Goal: Book appointment/travel/reservation

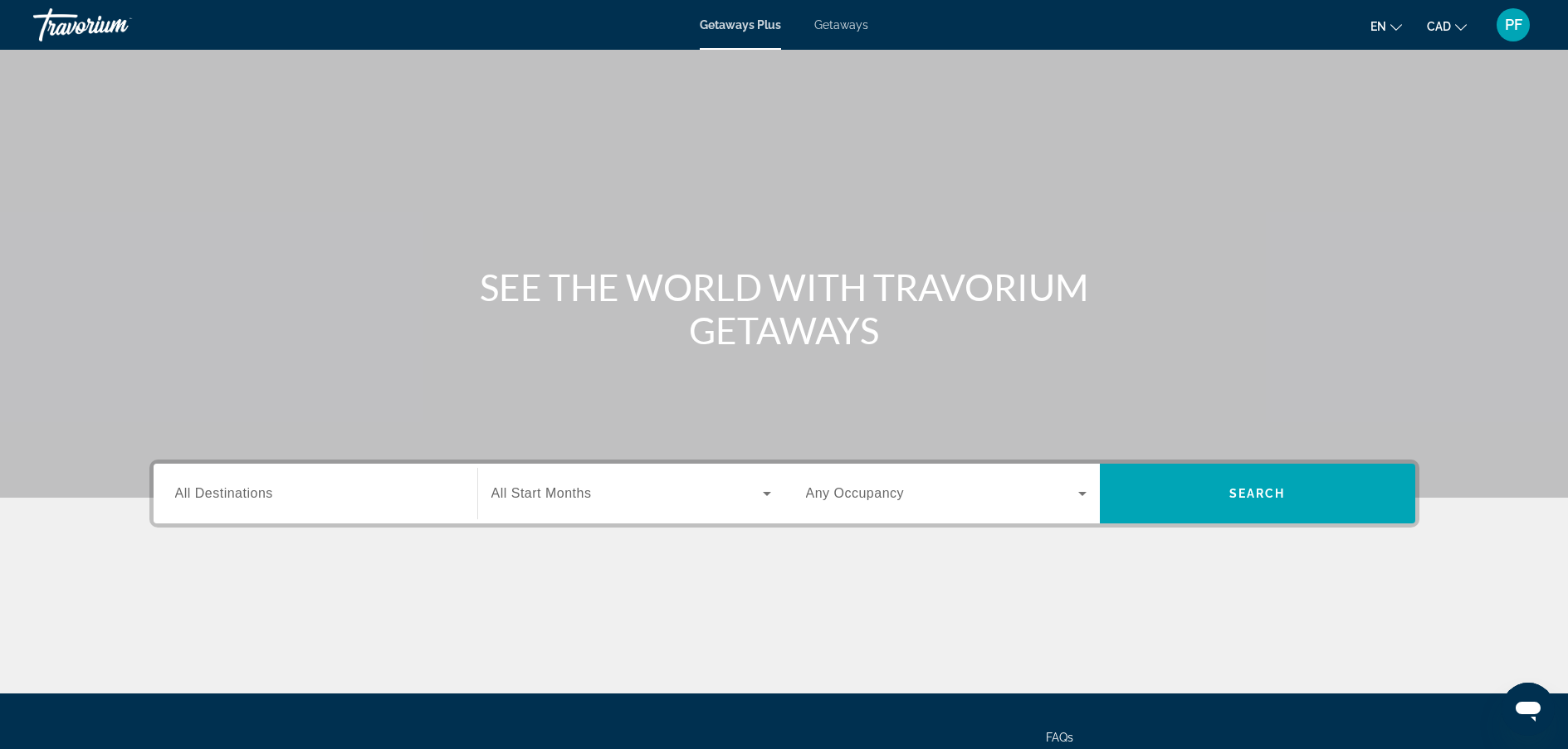
click at [432, 479] on div "Search widget" at bounding box center [315, 494] width 280 height 47
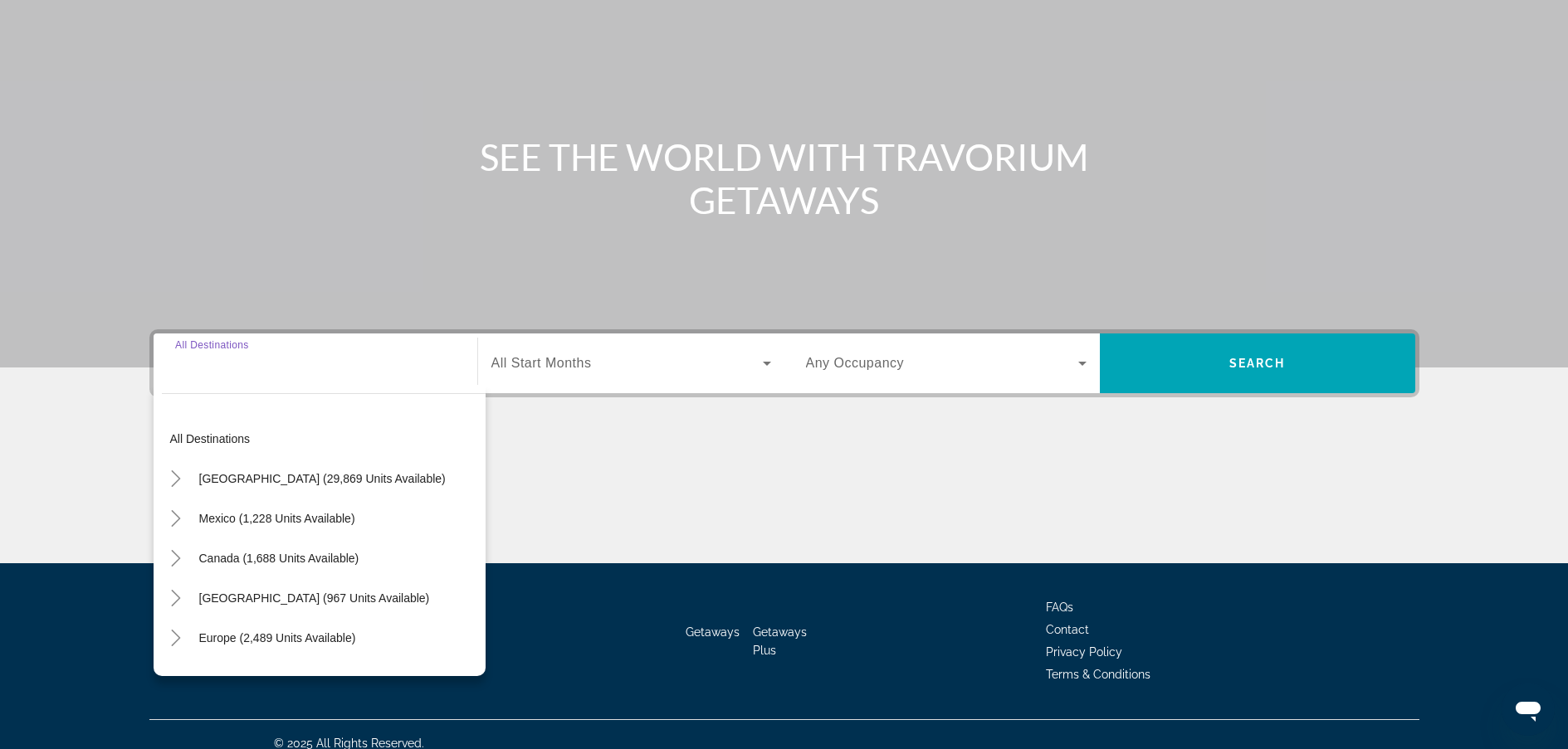
scroll to position [148, 0]
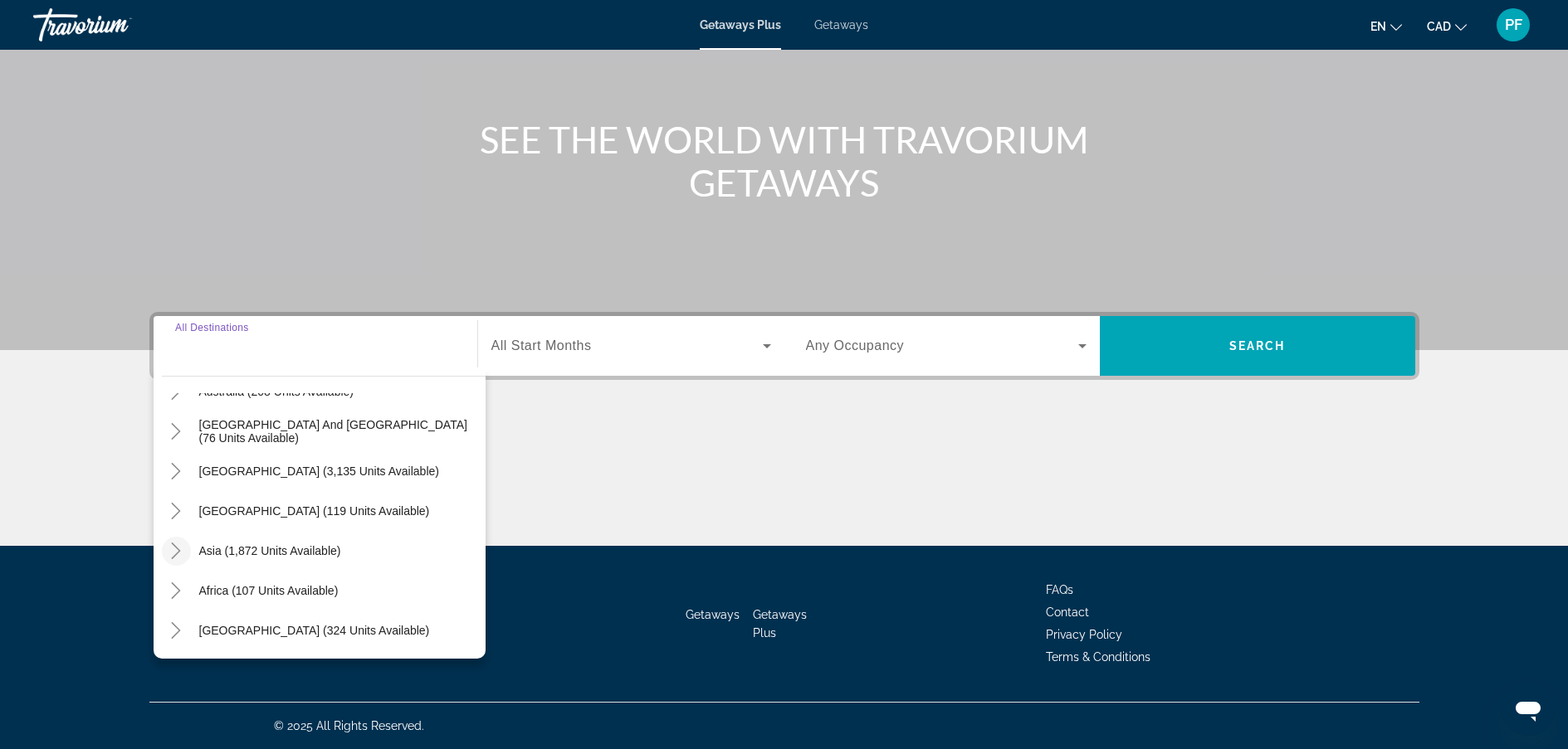
click at [172, 553] on icon "Toggle Asia (1,872 units available)" at bounding box center [176, 551] width 17 height 17
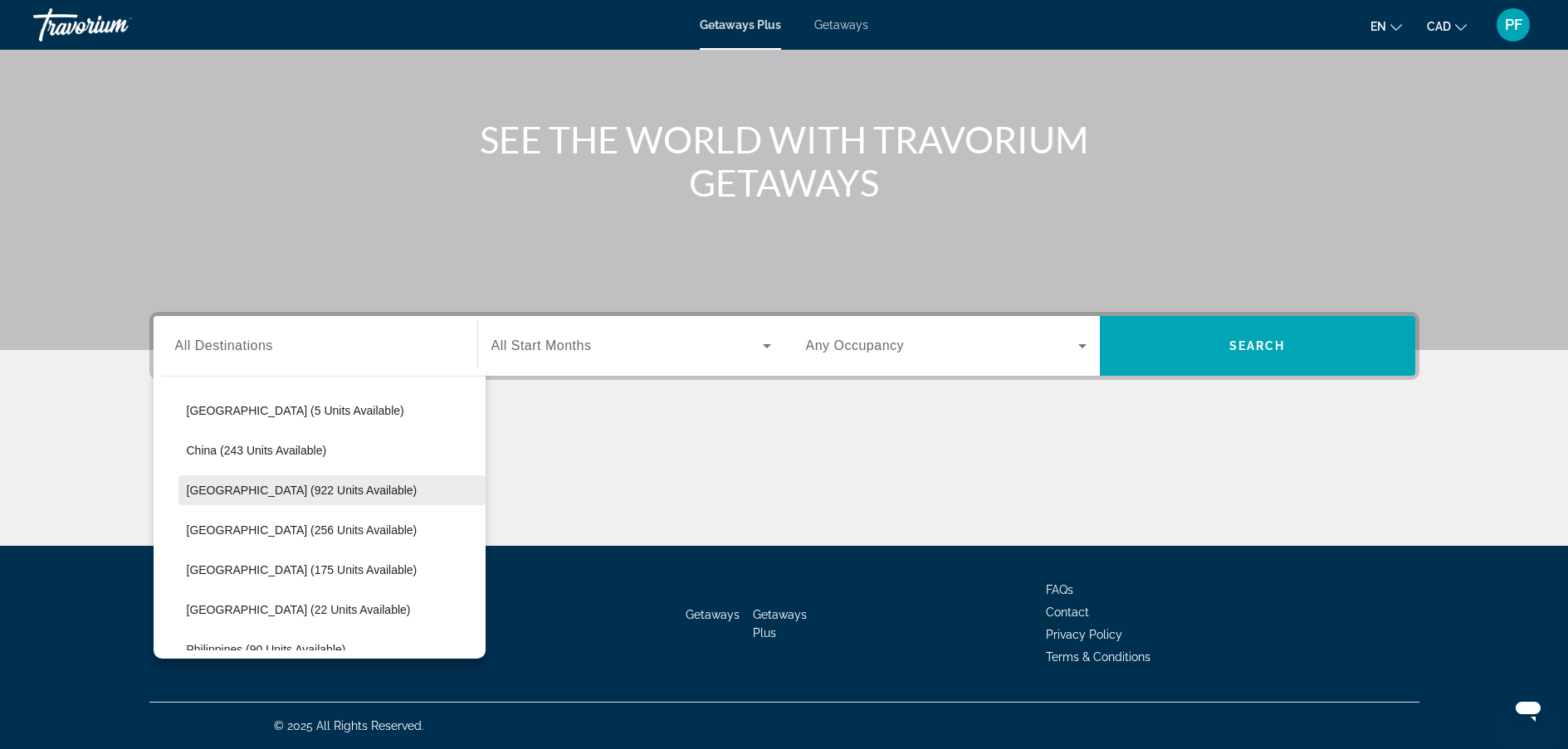
scroll to position [545, 0]
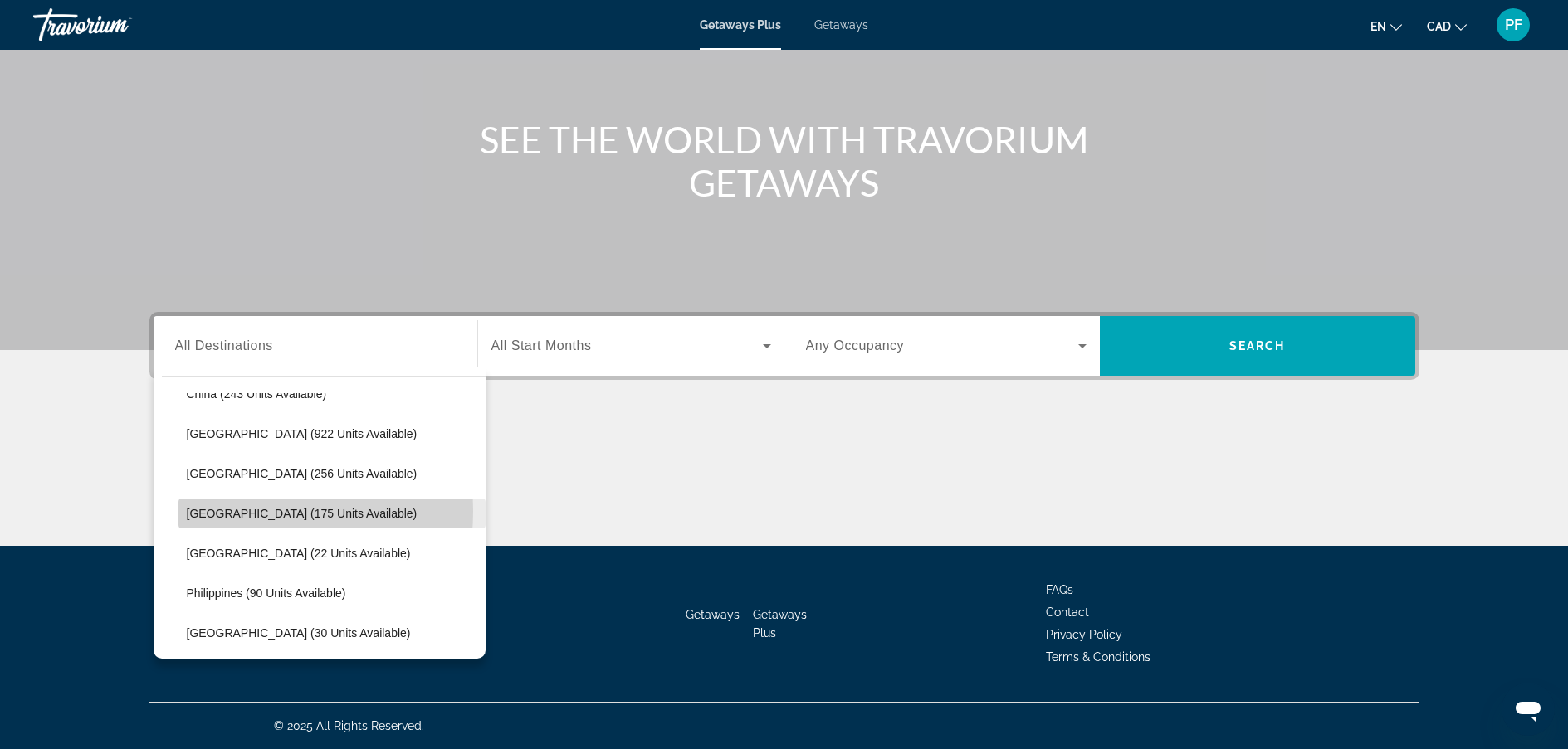
click at [225, 511] on span "[GEOGRAPHIC_DATA] (175 units available)" at bounding box center [302, 514] width 231 height 13
type input "**********"
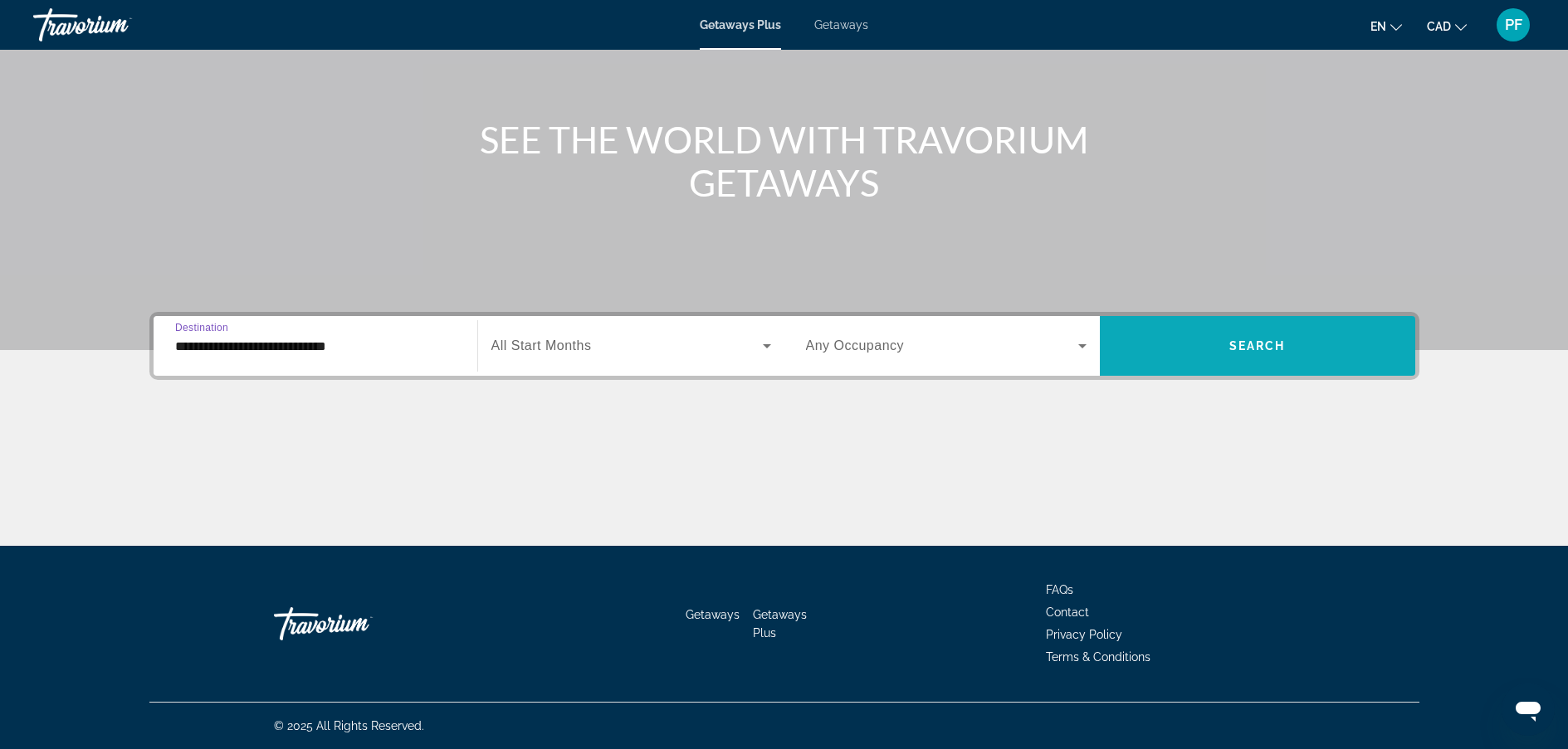
click at [1235, 367] on span "Search widget" at bounding box center [1258, 345] width 315 height 59
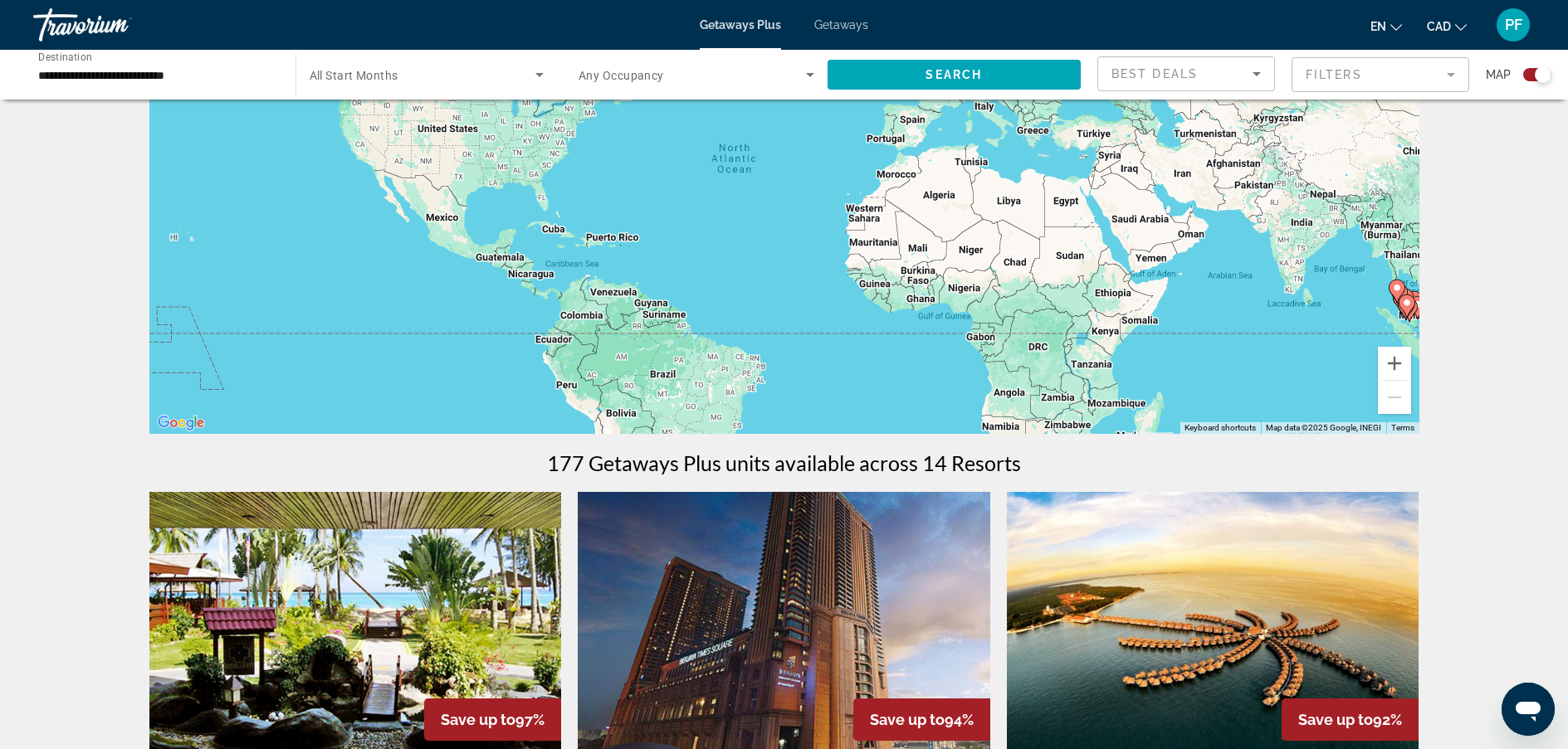
scroll to position [139, 0]
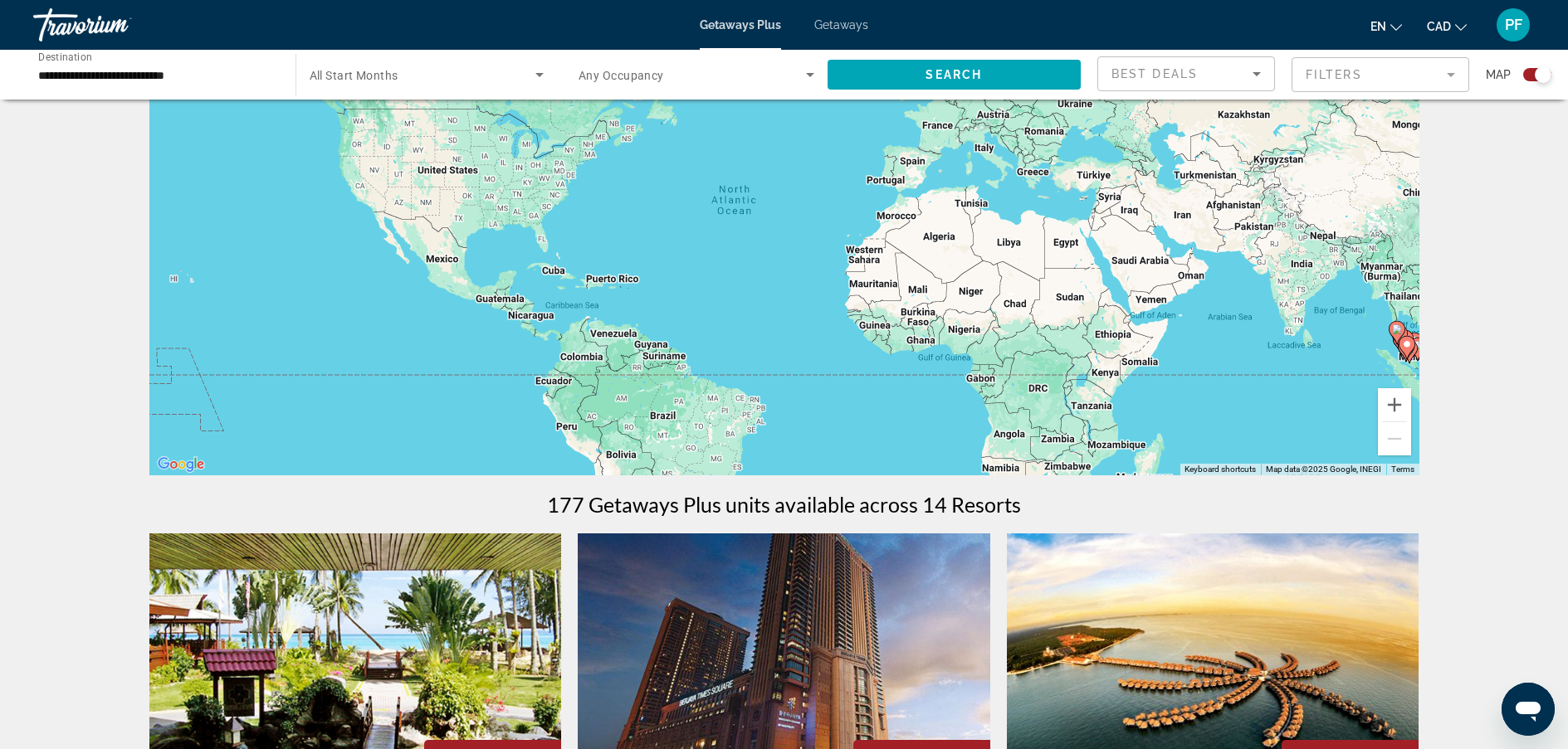
click at [457, 85] on div "Search widget" at bounding box center [426, 75] width 235 height 46
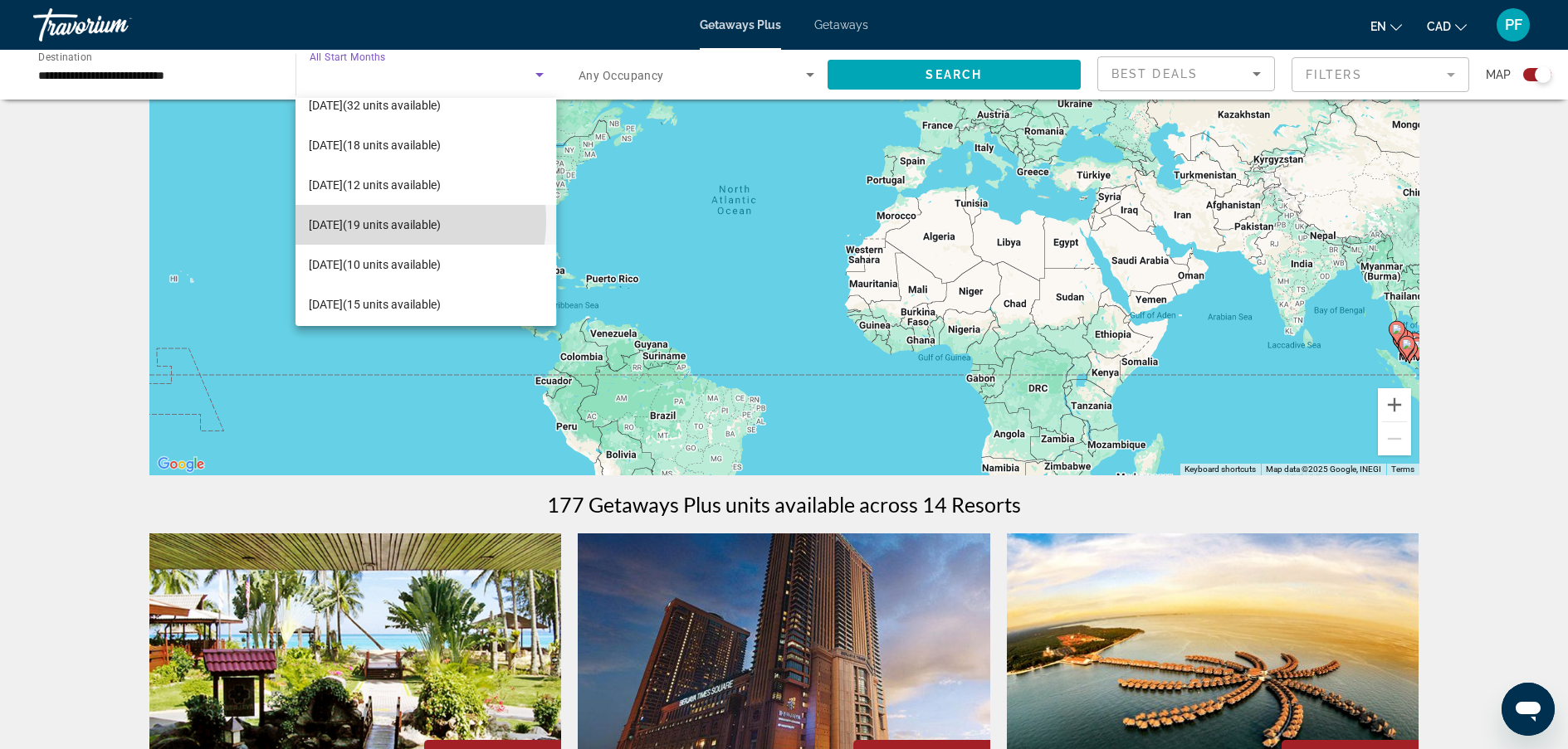
click at [391, 221] on span "[DATE] (19 units available)" at bounding box center [375, 225] width 132 height 20
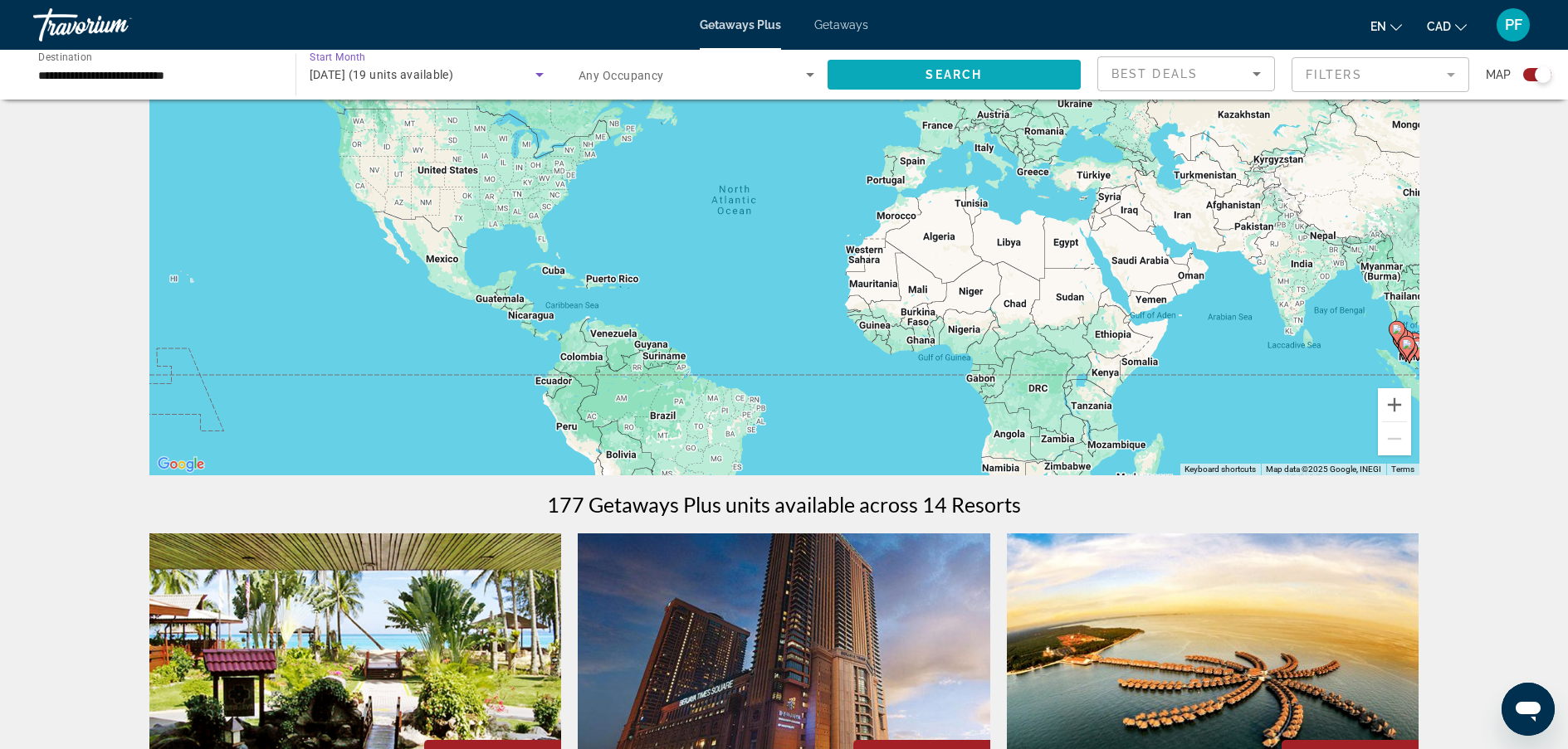
click at [931, 68] on span "Search" at bounding box center [954, 75] width 57 height 13
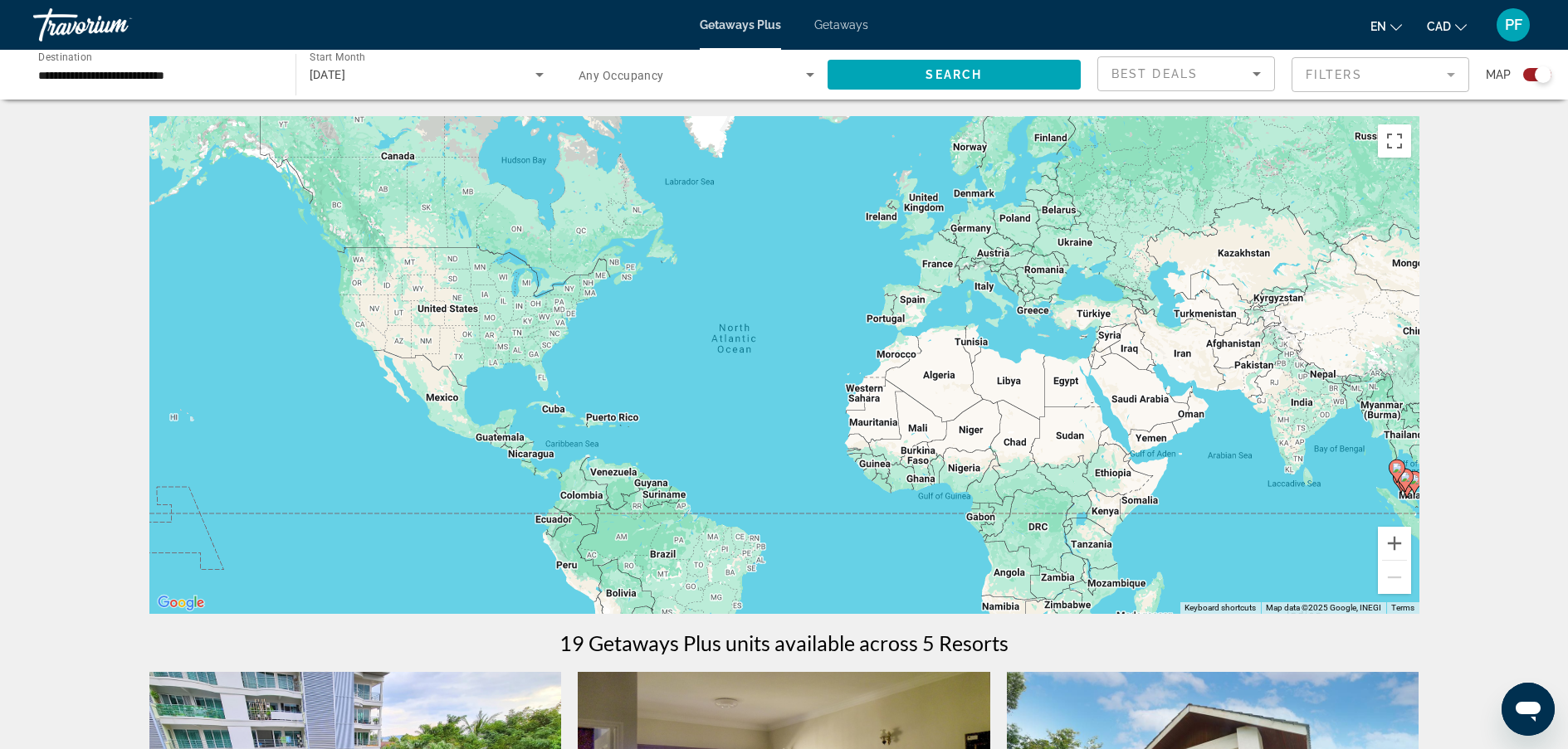
click at [242, 87] on div "**********" at bounding box center [156, 75] width 236 height 47
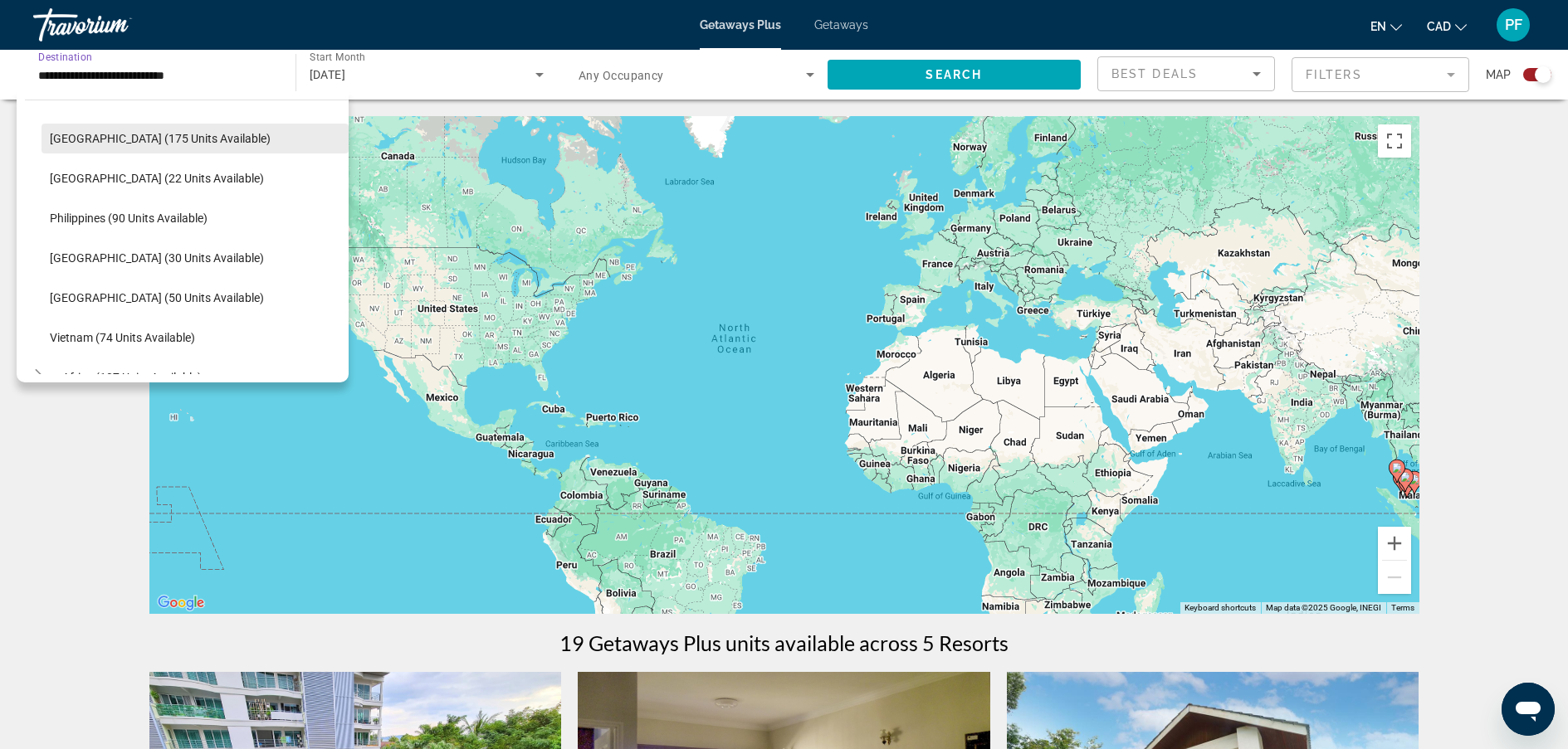
scroll to position [675, 0]
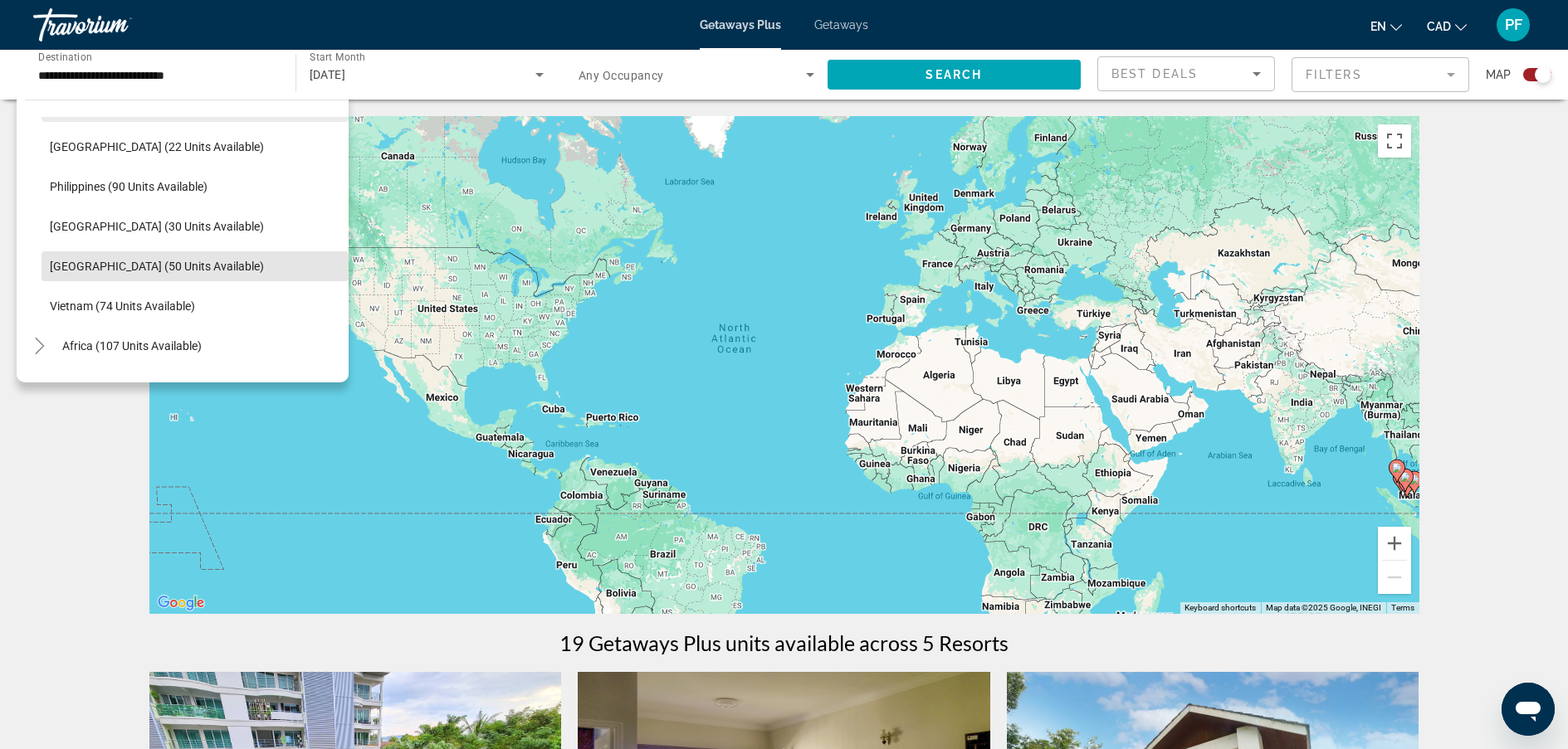
click at [198, 258] on span "Search widget" at bounding box center [195, 266] width 308 height 40
type input "**********"
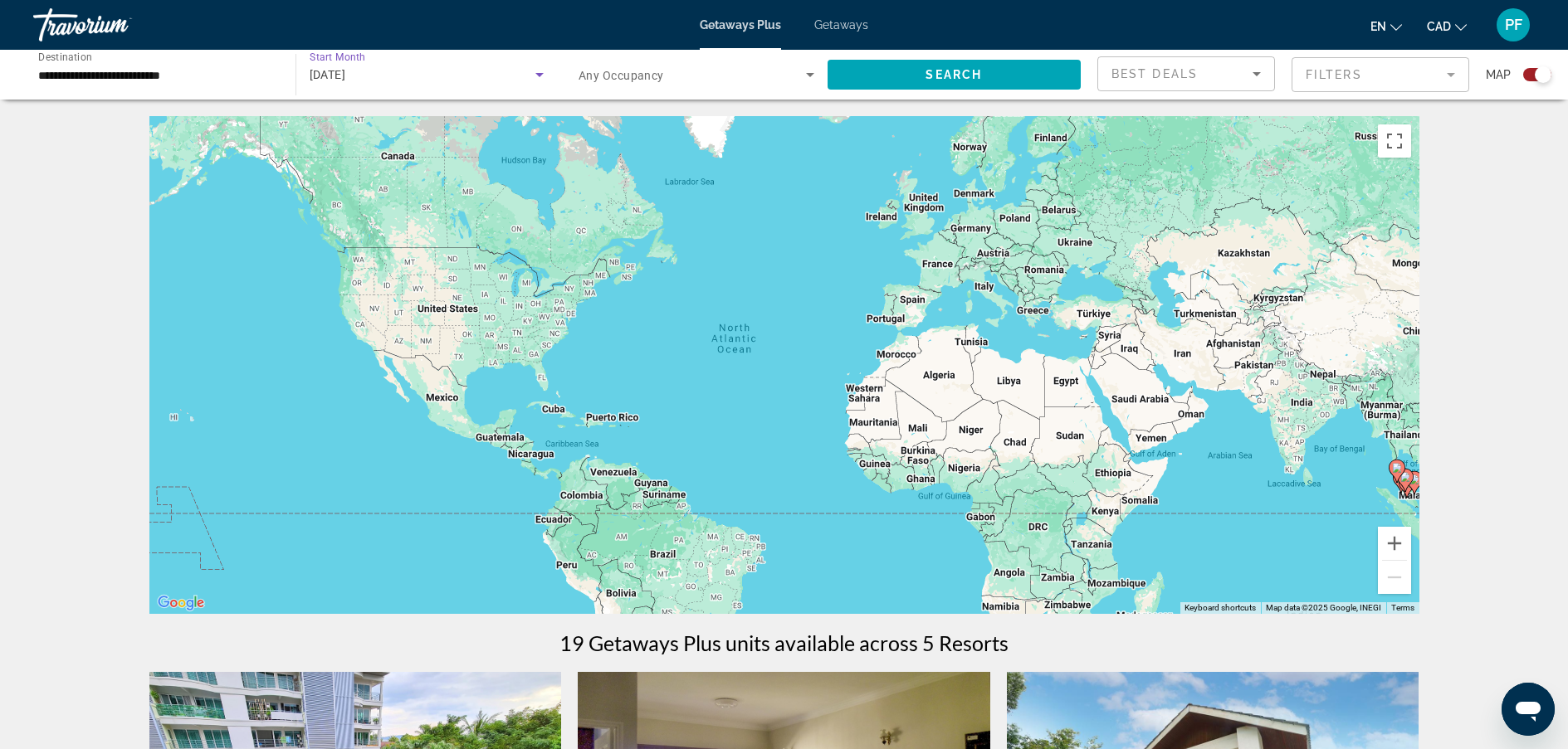
click at [540, 76] on icon "Search widget" at bounding box center [539, 75] width 8 height 4
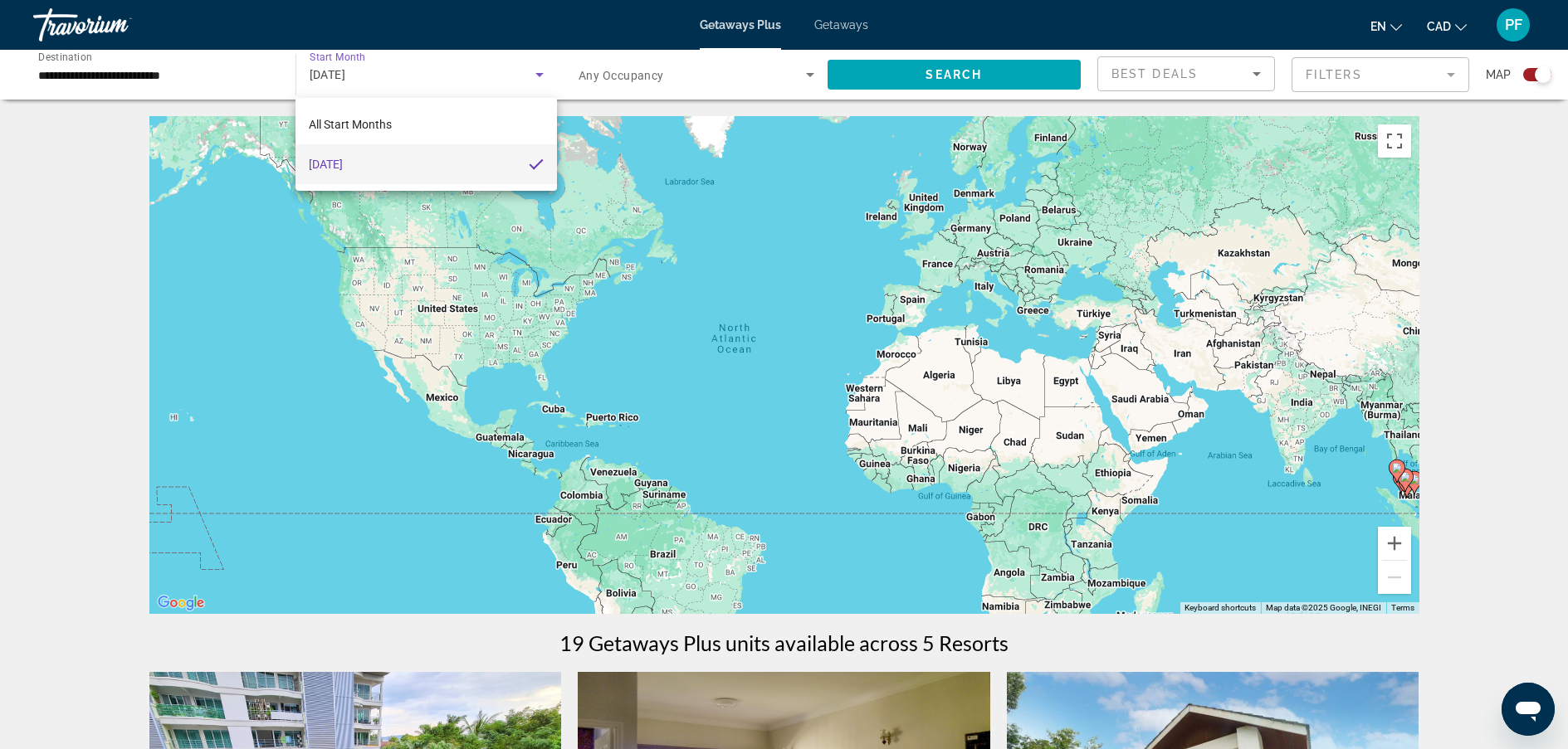
click at [957, 75] on div at bounding box center [784, 374] width 1568 height 749
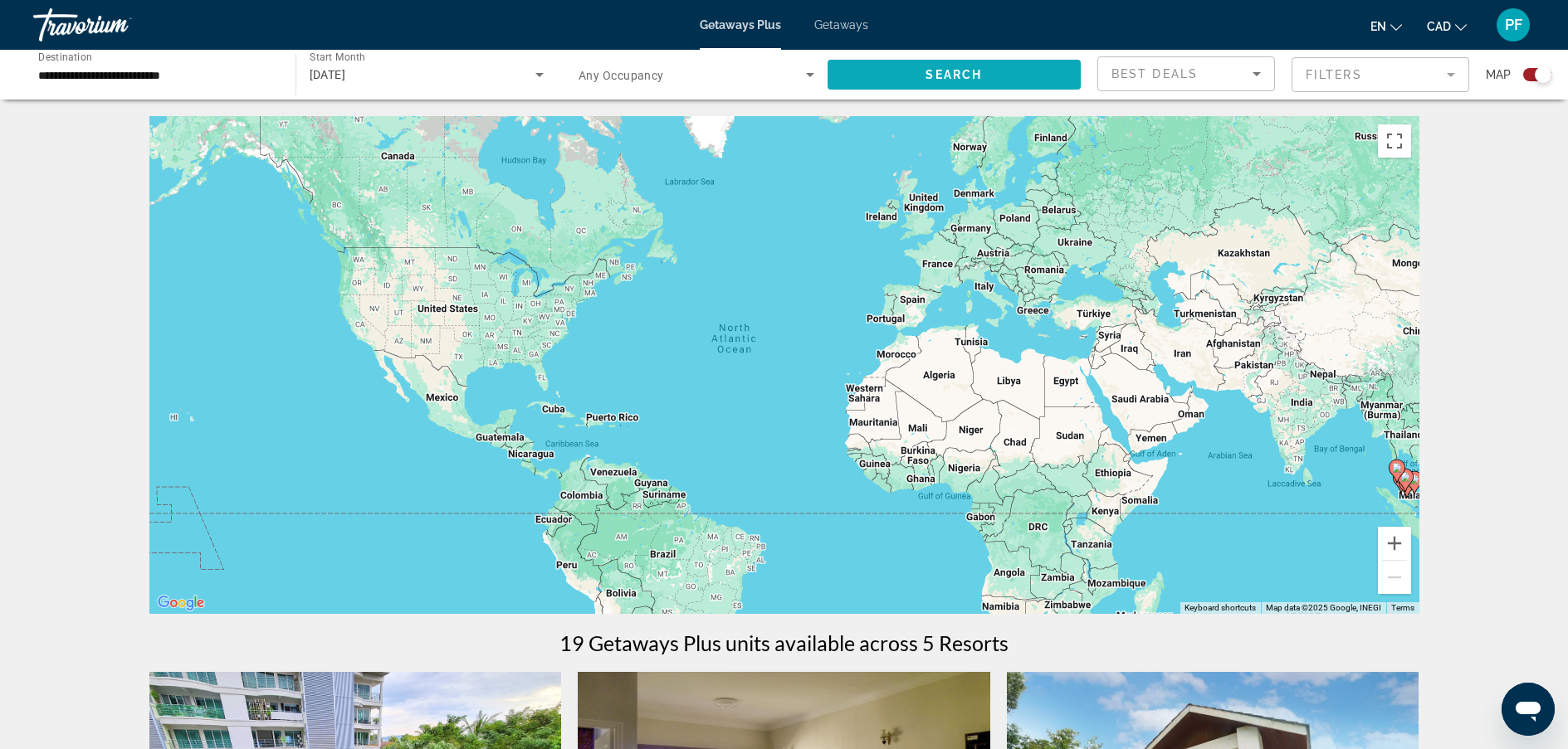
click at [901, 73] on span "Search widget" at bounding box center [954, 75] width 254 height 40
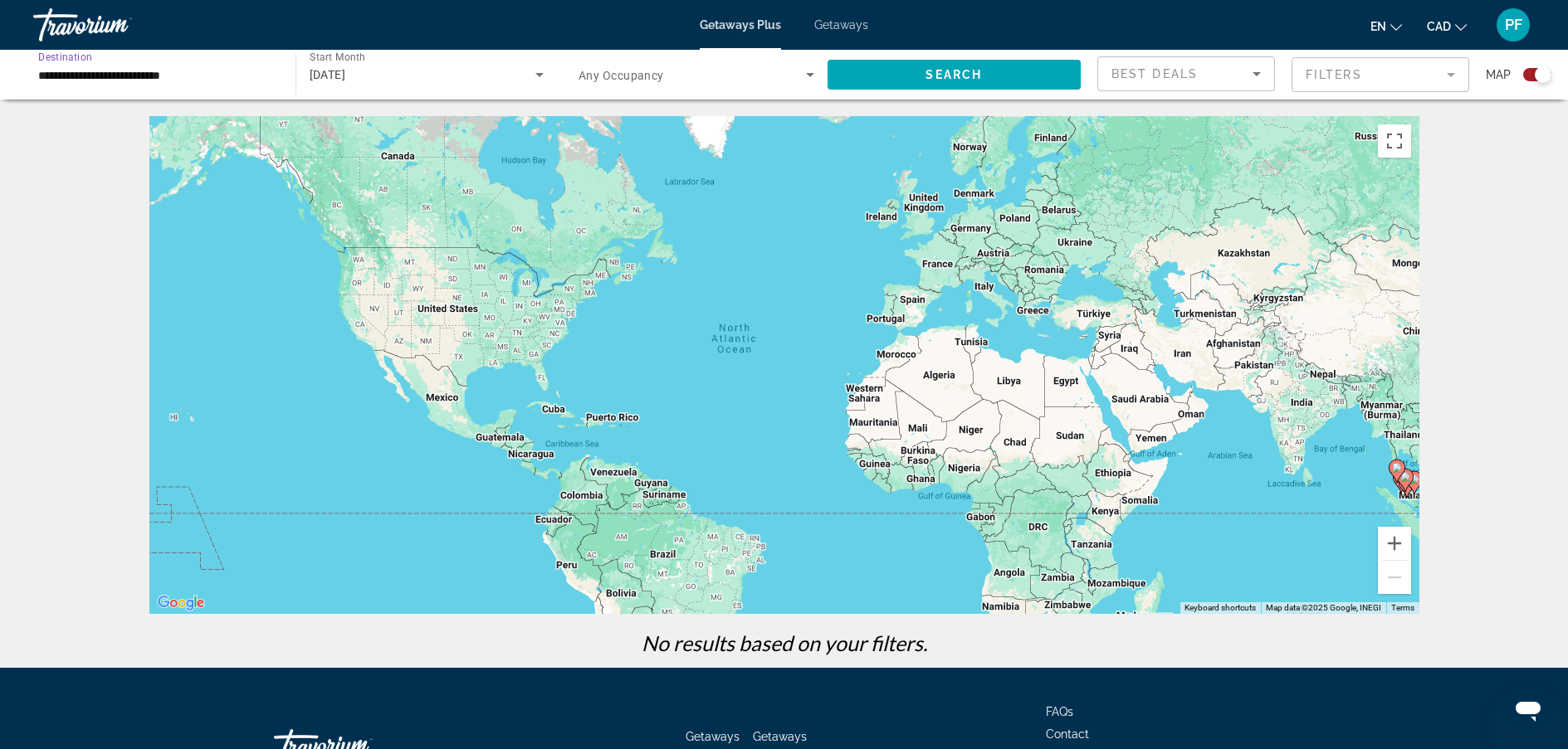
click at [161, 79] on input "**********" at bounding box center [156, 75] width 236 height 20
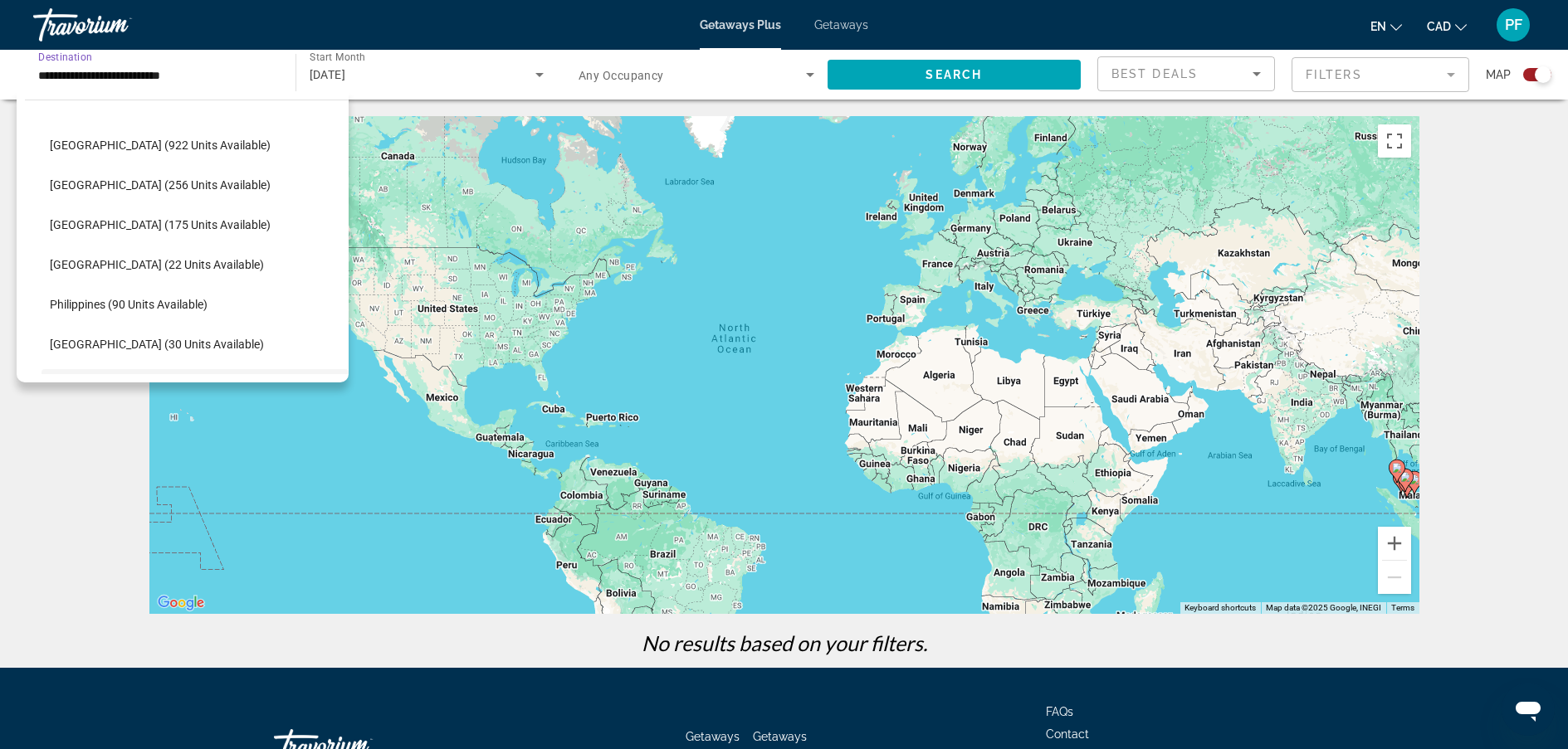
scroll to position [696, 0]
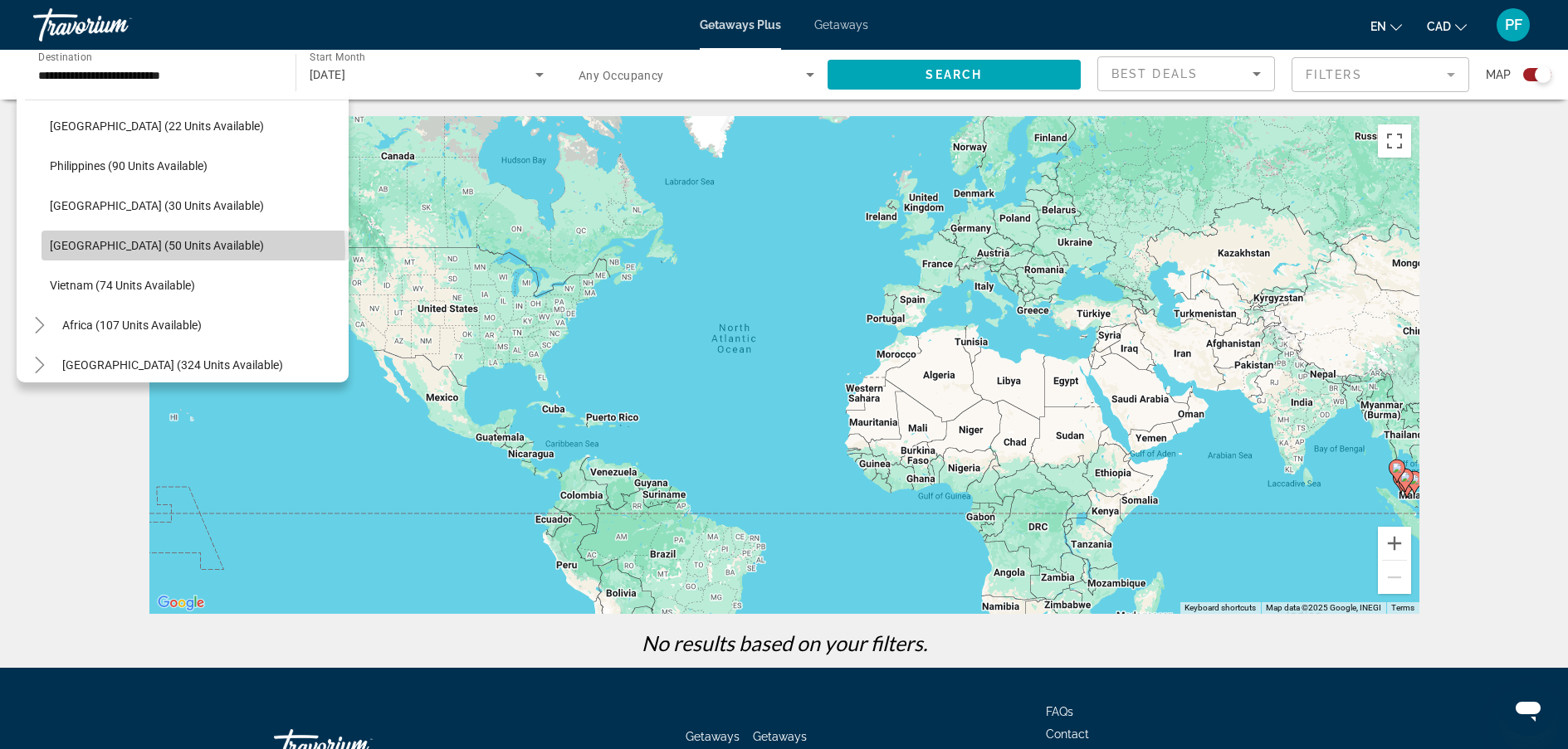
click at [192, 251] on span "[GEOGRAPHIC_DATA] (50 units available)" at bounding box center [157, 245] width 214 height 13
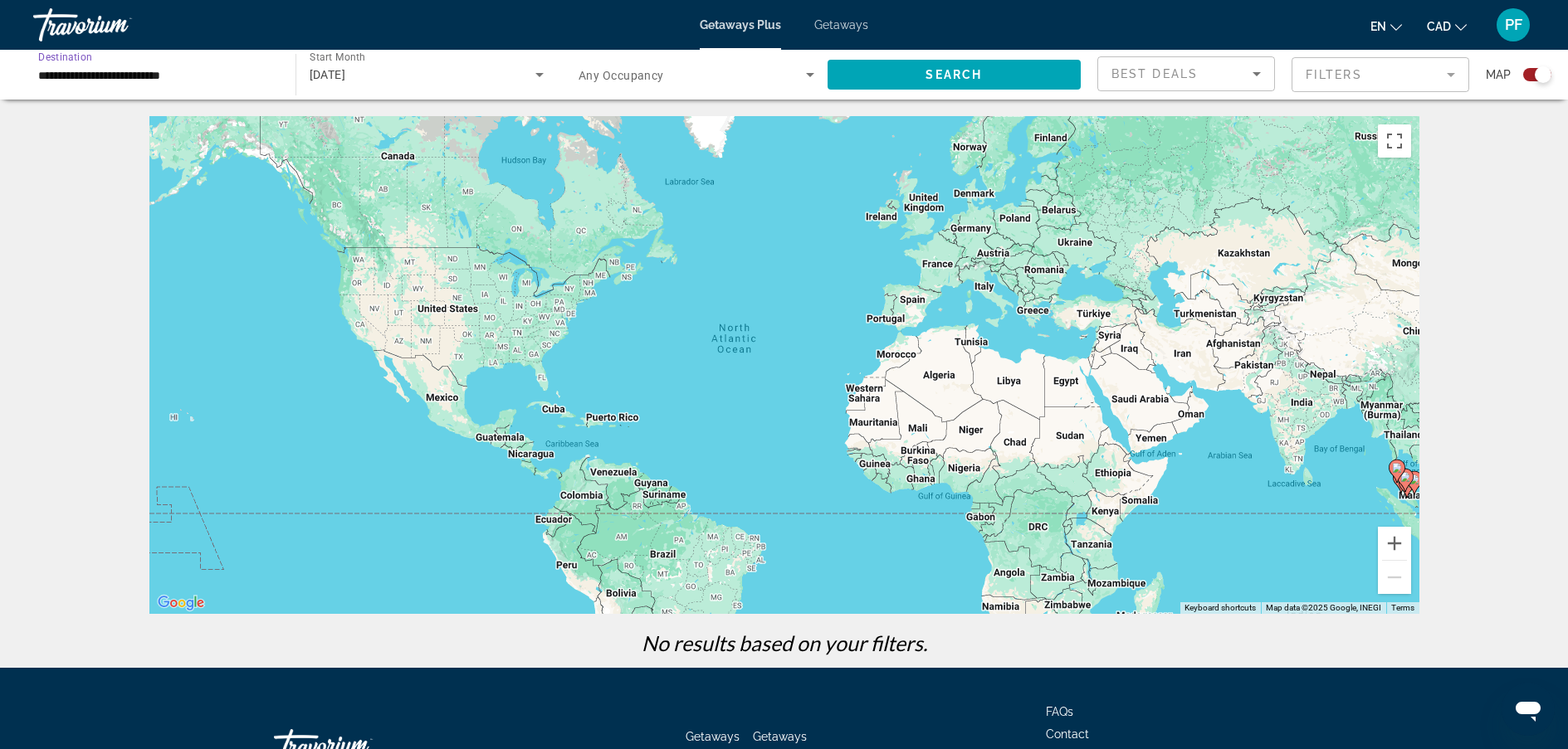
click at [461, 82] on div "[DATE]" at bounding box center [423, 75] width 226 height 20
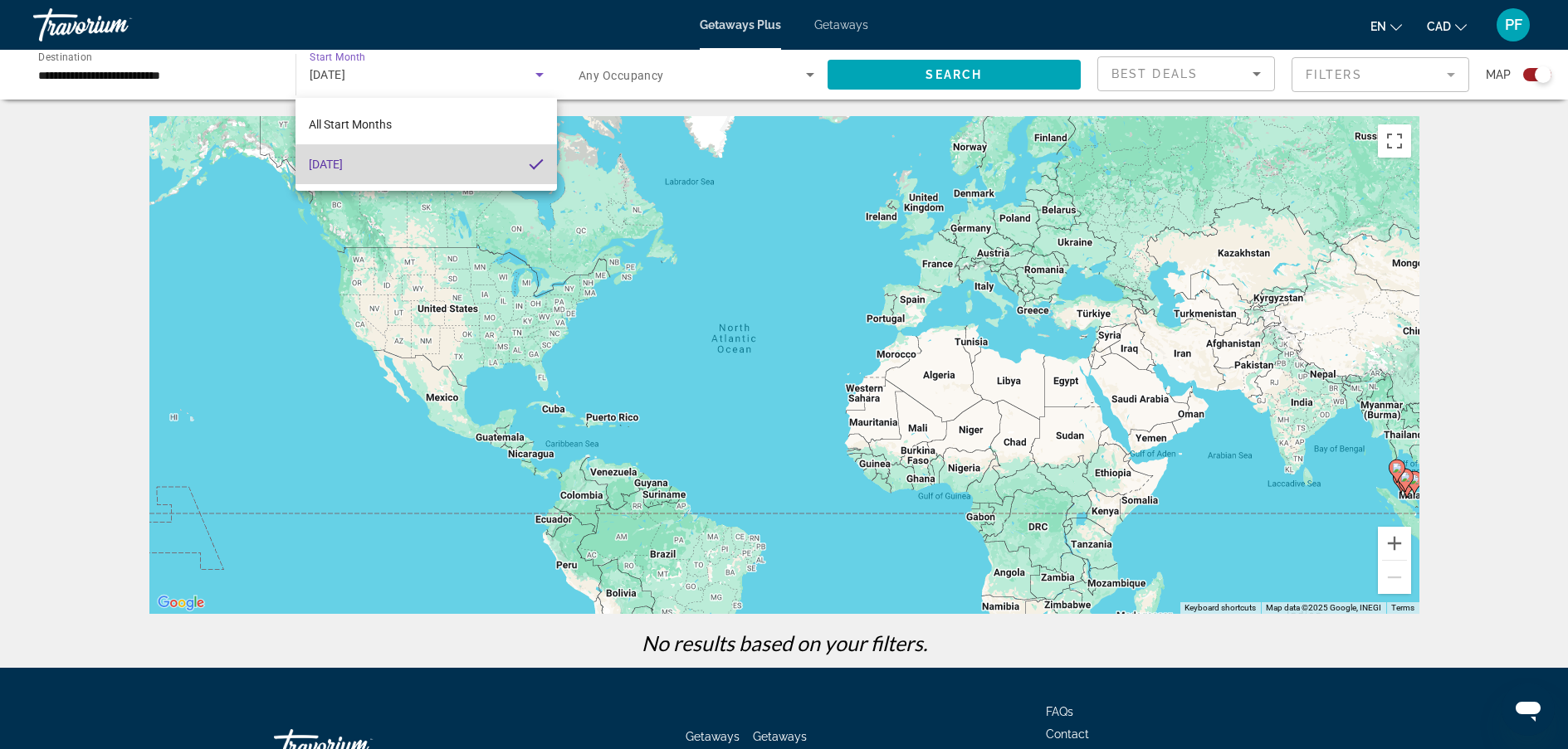
click at [469, 166] on mat-option "[DATE]" at bounding box center [425, 164] width 260 height 40
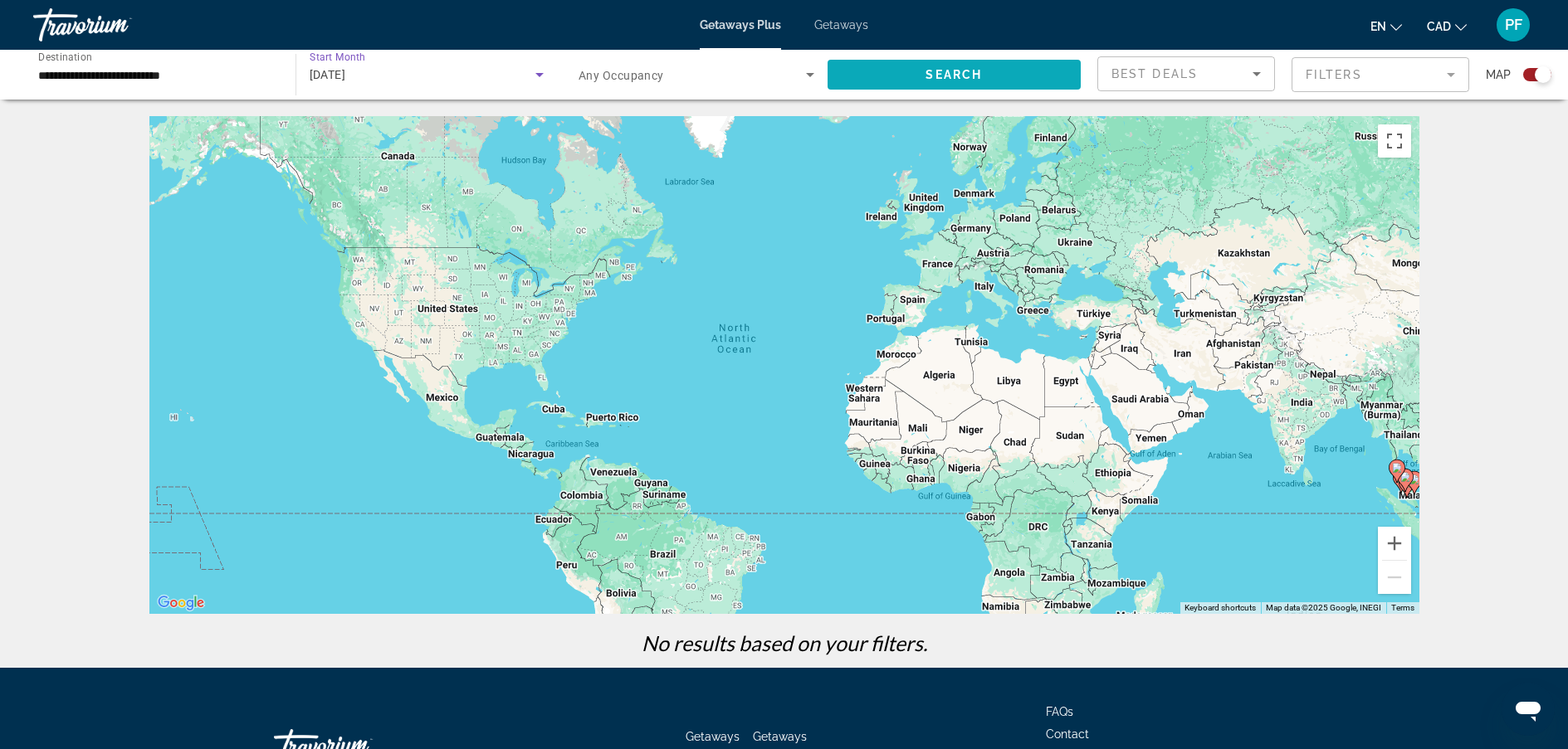
click at [895, 75] on span "Search widget" at bounding box center [954, 75] width 254 height 40
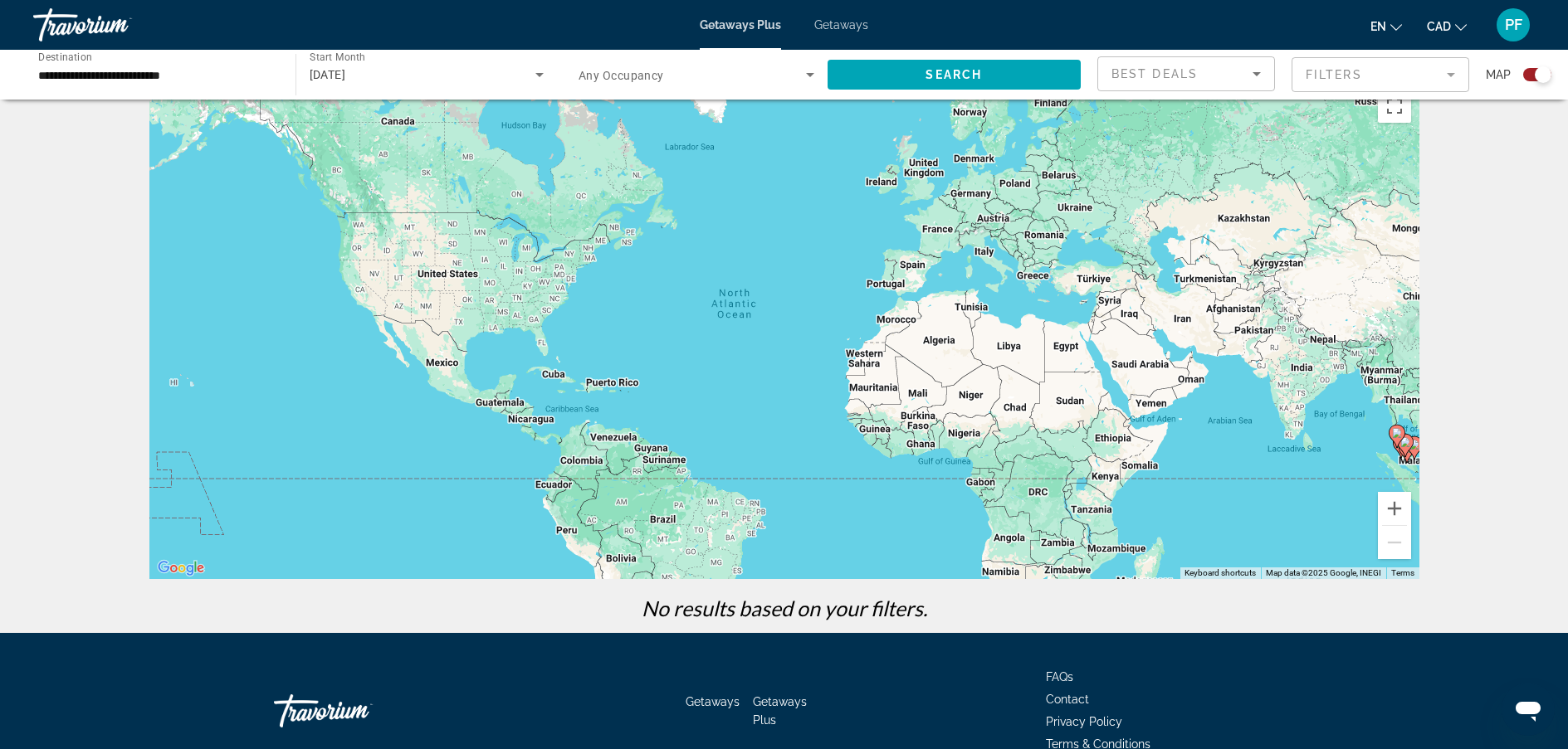
scroll to position [0, 0]
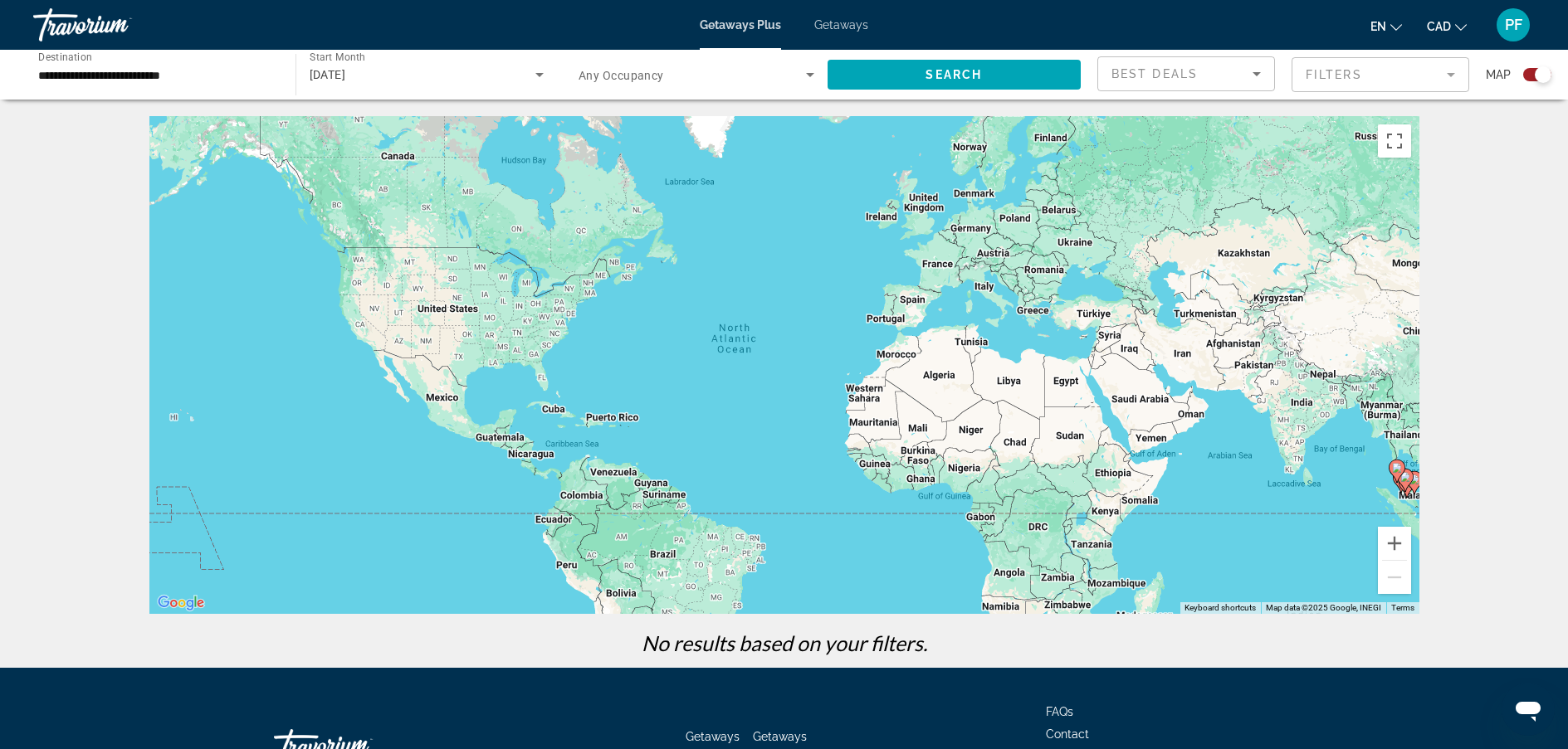
click at [443, 75] on div "[DATE]" at bounding box center [423, 75] width 226 height 20
